Goal: Transaction & Acquisition: Book appointment/travel/reservation

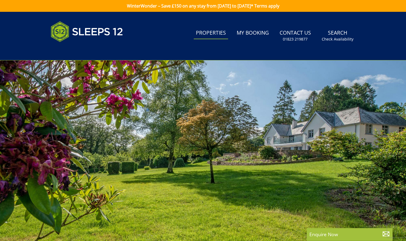
click at [224, 33] on link "Properties" at bounding box center [211, 33] width 34 height 12
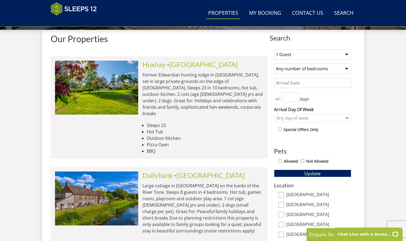
scroll to position [205, 0]
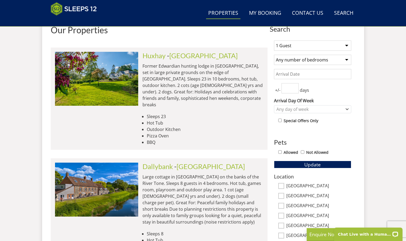
click at [281, 188] on input "[GEOGRAPHIC_DATA]" at bounding box center [281, 186] width 6 height 6
checkbox input "true"
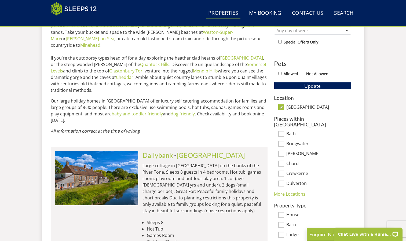
scroll to position [309, 0]
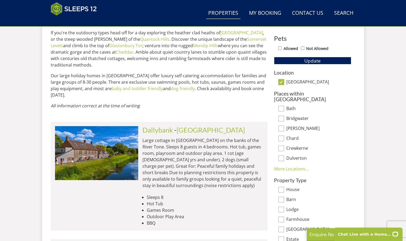
click at [282, 216] on input "Farmhouse" at bounding box center [281, 219] width 6 height 6
checkbox input "true"
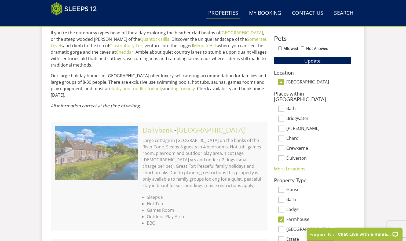
click at [274, 57] on button "Update" at bounding box center [312, 61] width 77 height 8
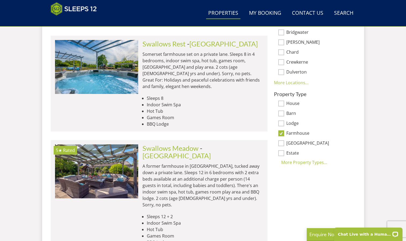
scroll to position [398, 0]
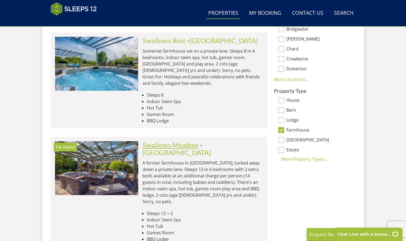
click at [178, 141] on link "Swallows Meadow" at bounding box center [170, 145] width 56 height 8
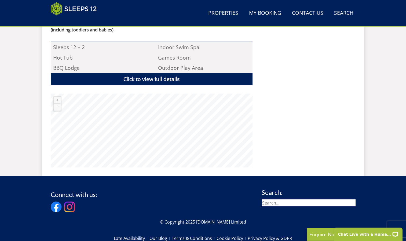
scroll to position [386, 0]
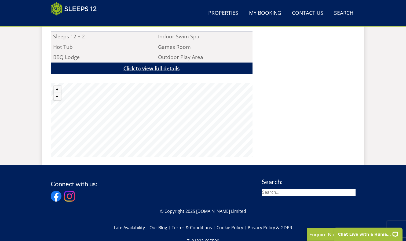
click at [166, 69] on link "Click to view full details" at bounding box center [152, 69] width 202 height 12
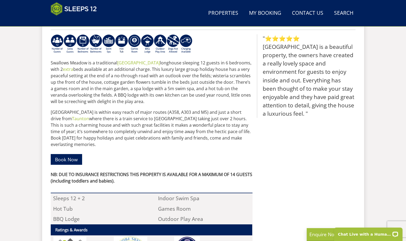
scroll to position [100, 0]
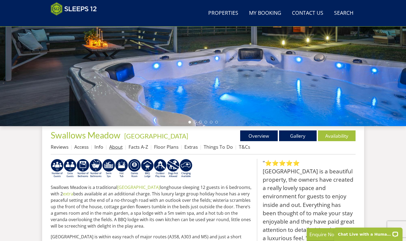
click at [117, 148] on link "About" at bounding box center [115, 147] width 13 height 6
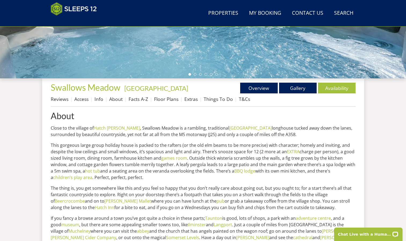
scroll to position [169, 0]
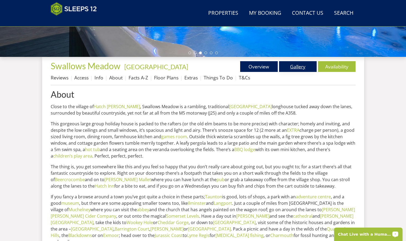
click at [300, 68] on link "Gallery" at bounding box center [298, 66] width 38 height 11
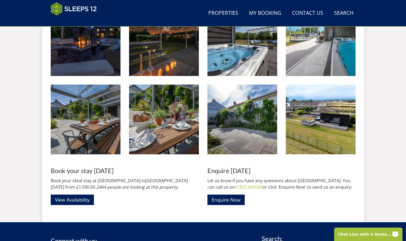
scroll to position [808, 0]
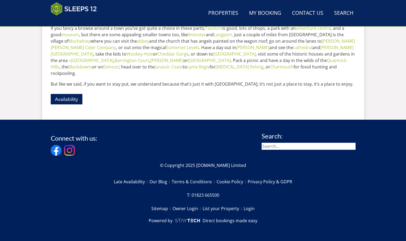
scroll to position [169, 0]
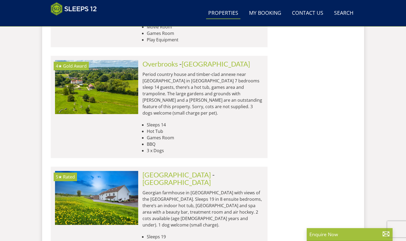
scroll to position [724, 0]
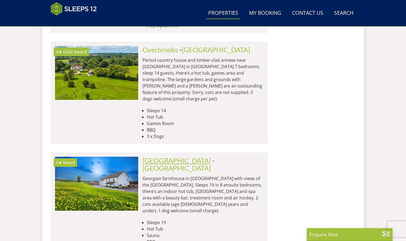
click at [193, 156] on link "[GEOGRAPHIC_DATA]" at bounding box center [176, 160] width 68 height 8
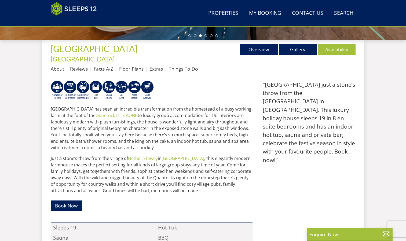
scroll to position [172, 0]
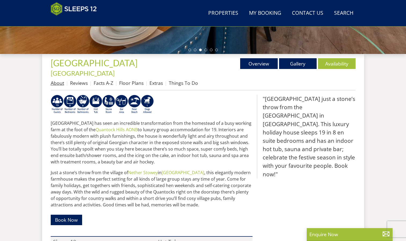
click at [59, 80] on link "About" at bounding box center [57, 83] width 13 height 6
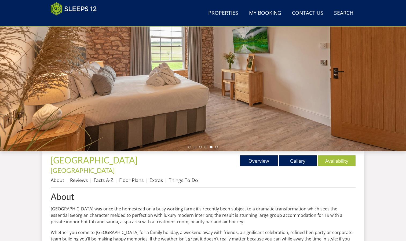
scroll to position [10, 0]
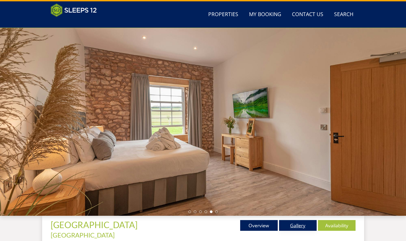
click at [290, 226] on link "Gallery" at bounding box center [298, 225] width 38 height 11
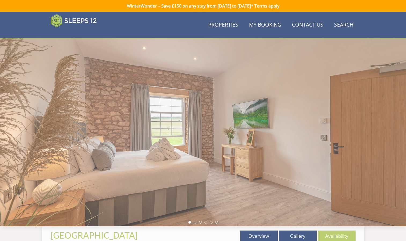
scroll to position [10, 0]
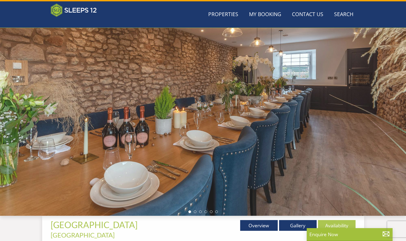
scroll to position [172, 0]
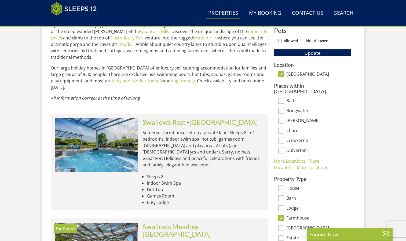
scroll to position [318, 0]
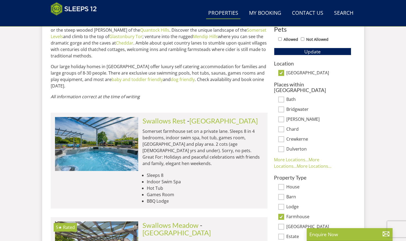
click at [282, 74] on input "[GEOGRAPHIC_DATA]" at bounding box center [281, 73] width 6 height 6
checkbox input "false"
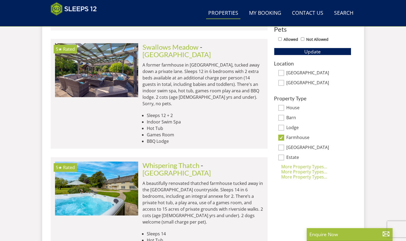
click at [282, 136] on input "Farmhouse" at bounding box center [281, 138] width 6 height 6
checkbox input "false"
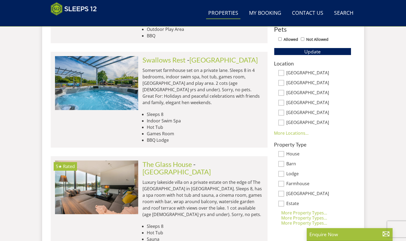
click at [280, 123] on input "[GEOGRAPHIC_DATA]" at bounding box center [281, 123] width 6 height 6
checkbox input "true"
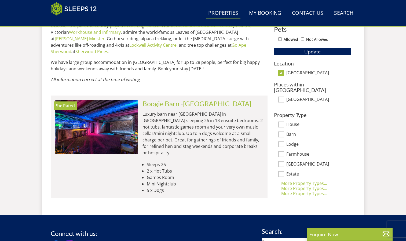
click at [165, 100] on link "Boogie Barn" at bounding box center [160, 104] width 37 height 8
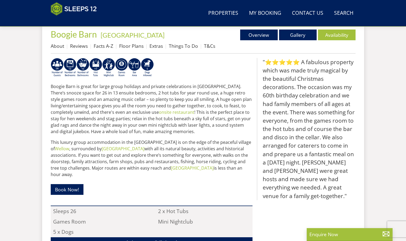
scroll to position [197, 0]
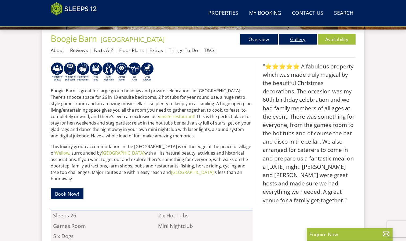
click at [290, 36] on link "Gallery" at bounding box center [298, 39] width 38 height 11
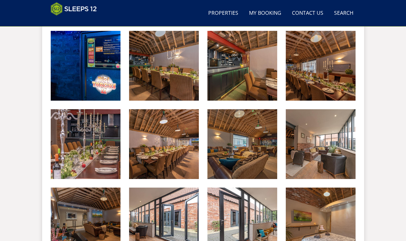
scroll to position [35, 0]
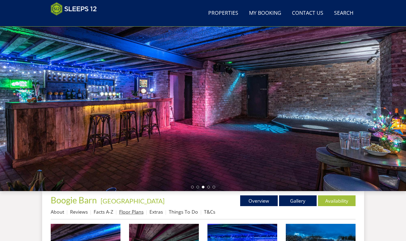
click at [138, 212] on link "Floor Plans" at bounding box center [131, 211] width 24 height 6
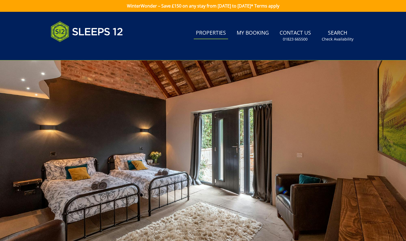
click at [215, 37] on link "Properties" at bounding box center [211, 33] width 34 height 12
